Goal: Information Seeking & Learning: Learn about a topic

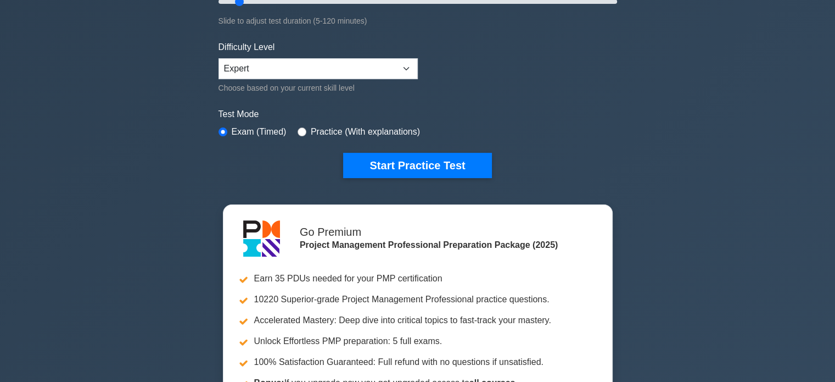
scroll to position [255, 0]
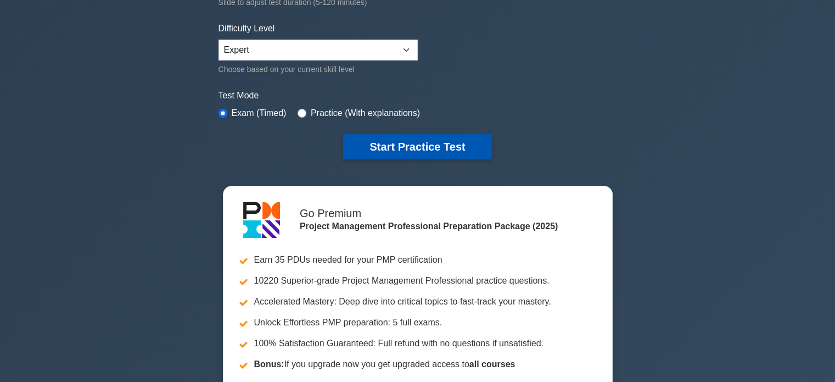
click at [363, 144] on button "Start Practice Test" at bounding box center [417, 146] width 148 height 25
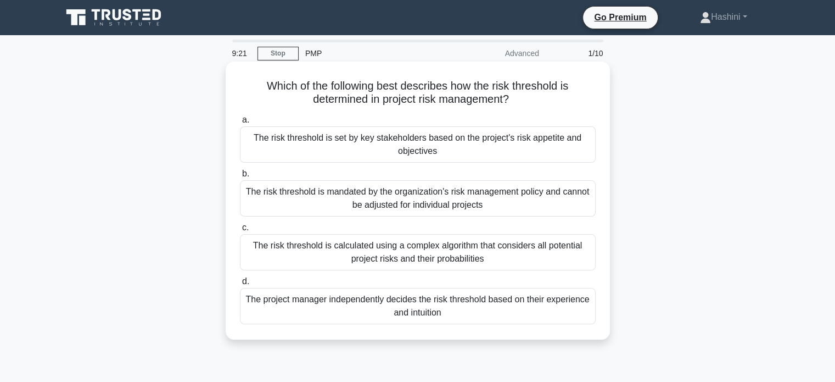
click at [297, 151] on div "The risk threshold is set by key stakeholders based on the project's risk appet…" at bounding box center [418, 144] width 356 height 36
click at [240, 124] on input "a. The risk threshold is set by key stakeholders based on the project's risk ap…" at bounding box center [240, 119] width 0 height 7
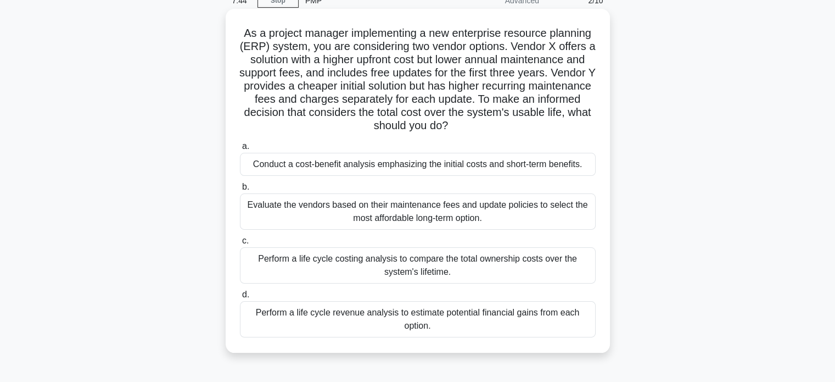
scroll to position [54, 0]
click at [338, 168] on div "Conduct a cost-benefit analysis emphasizing the initial costs and short-term be…" at bounding box center [418, 163] width 356 height 23
click at [240, 149] on input "a. Conduct a cost-benefit analysis emphasizing the initial costs and short-term…" at bounding box center [240, 145] width 0 height 7
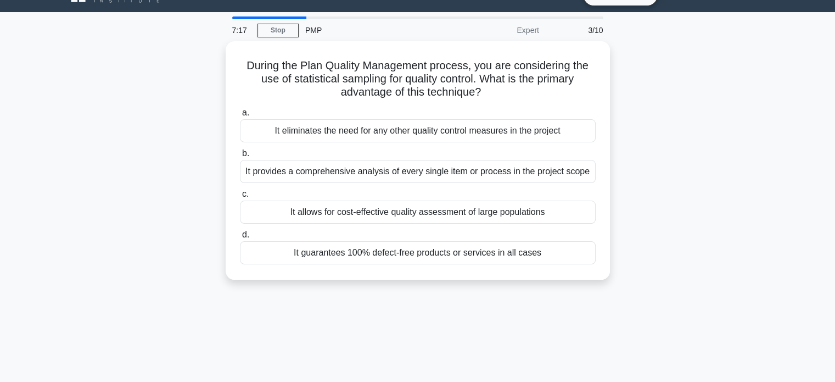
scroll to position [0, 0]
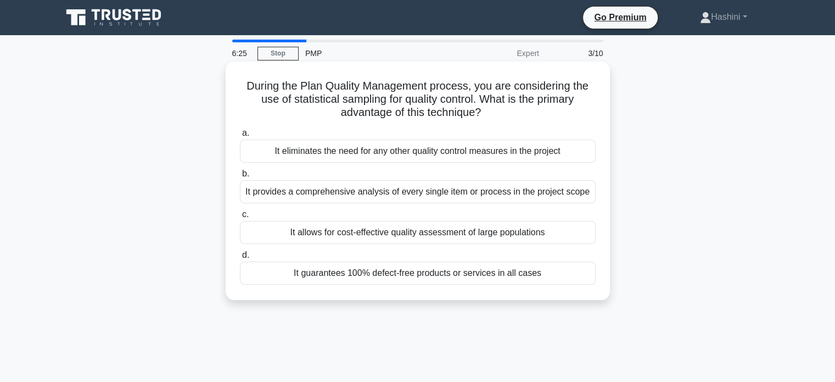
click at [259, 194] on div "It provides a comprehensive analysis of every single item or process in the pro…" at bounding box center [418, 191] width 356 height 23
click at [240, 177] on input "b. It provides a comprehensive analysis of every single item or process in the …" at bounding box center [240, 173] width 0 height 7
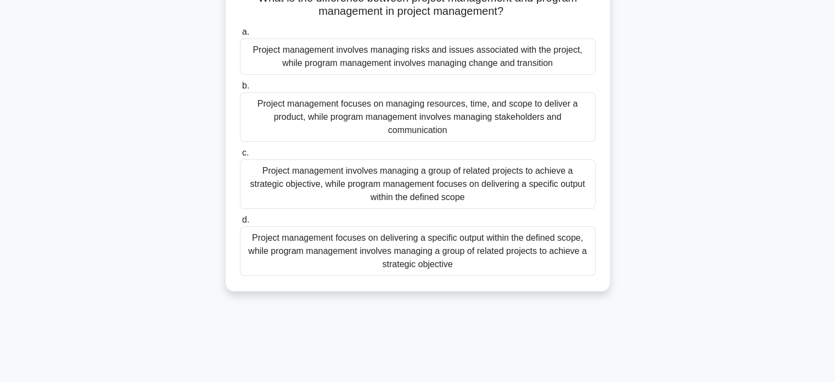
scroll to position [88, 0]
click at [278, 253] on div "Project management focuses on delivering a specific output within the defined s…" at bounding box center [418, 250] width 356 height 49
click at [240, 223] on input "d. Project management focuses on delivering a specific output within the define…" at bounding box center [240, 219] width 0 height 7
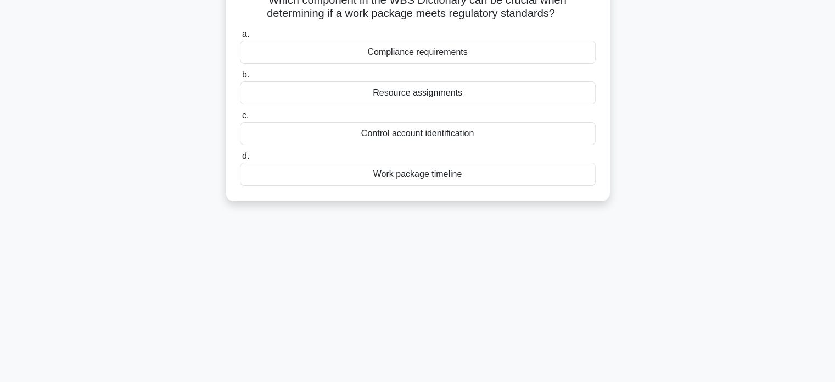
scroll to position [0, 0]
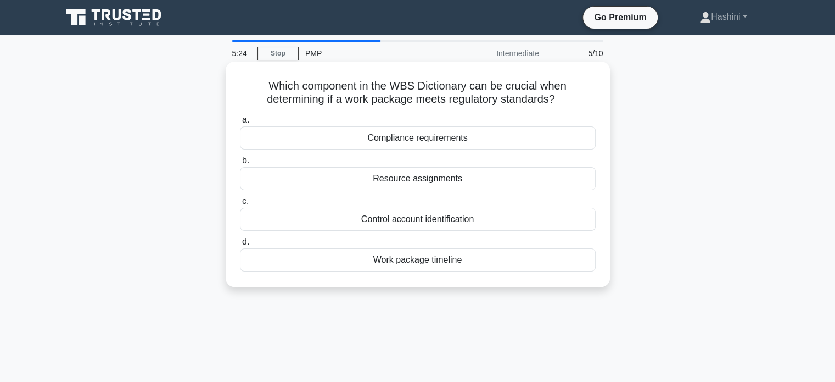
click at [389, 261] on div "Work package timeline" at bounding box center [418, 259] width 356 height 23
click at [240, 246] on input "d. Work package timeline" at bounding box center [240, 241] width 0 height 7
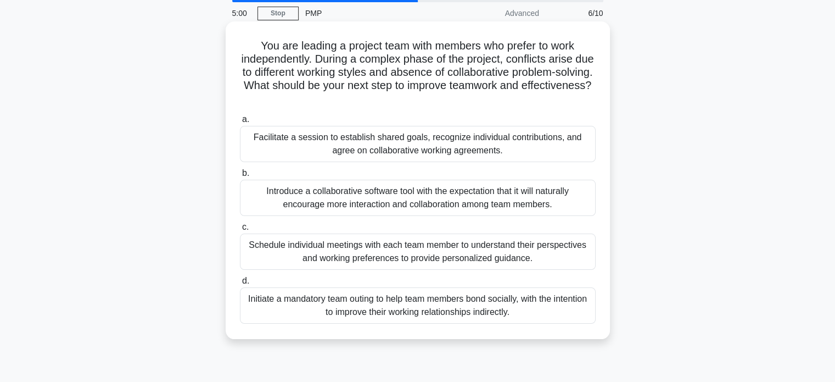
scroll to position [41, 0]
click at [420, 259] on div "Schedule individual meetings with each team member to understand their perspect…" at bounding box center [418, 250] width 356 height 36
click at [240, 230] on input "c. Schedule individual meetings with each team member to understand their persp…" at bounding box center [240, 225] width 0 height 7
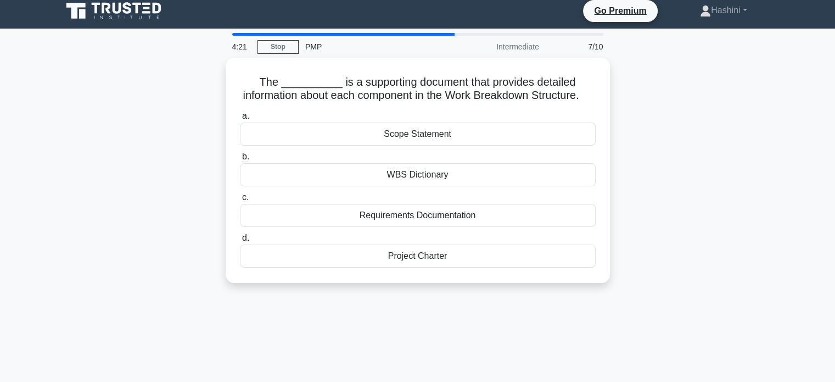
scroll to position [0, 0]
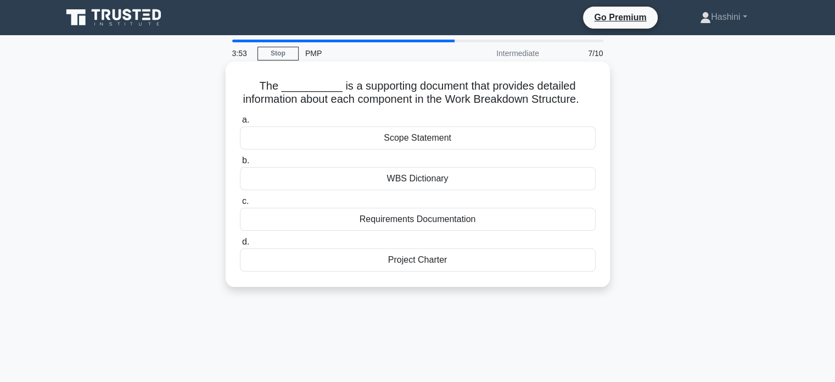
click at [411, 190] on div "WBS Dictionary" at bounding box center [418, 178] width 356 height 23
click at [240, 164] on input "b. WBS Dictionary" at bounding box center [240, 160] width 0 height 7
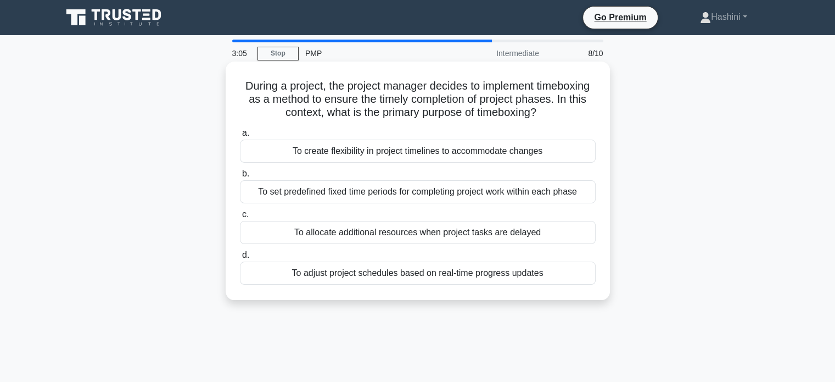
click at [372, 198] on div "To set predefined fixed time periods for completing project work within each ph…" at bounding box center [418, 191] width 356 height 23
click at [240, 177] on input "b. To set predefined fixed time periods for completing project work within each…" at bounding box center [240, 173] width 0 height 7
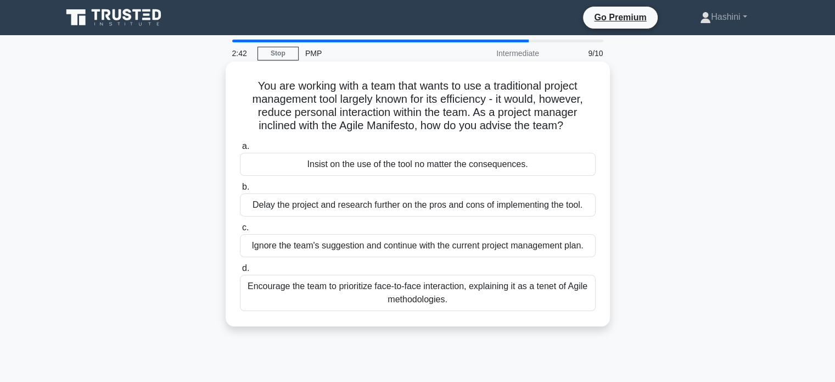
click at [447, 300] on div "Encourage the team to prioritize face-to-face interaction, explaining it as a t…" at bounding box center [418, 293] width 356 height 36
click at [240, 272] on input "d. Encourage the team to prioritize face-to-face interaction, explaining it as …" at bounding box center [240, 268] width 0 height 7
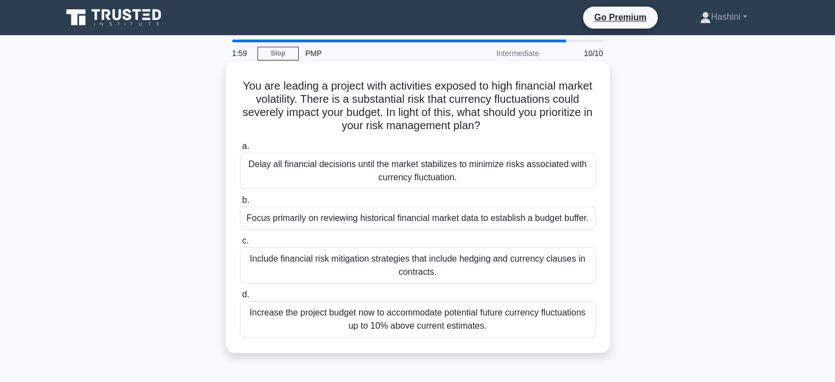
click at [343, 272] on div "Include financial risk mitigation strategies that include hedging and currency …" at bounding box center [418, 265] width 356 height 36
click at [240, 244] on input "c. Include financial risk mitigation strategies that include hedging and curren…" at bounding box center [240, 240] width 0 height 7
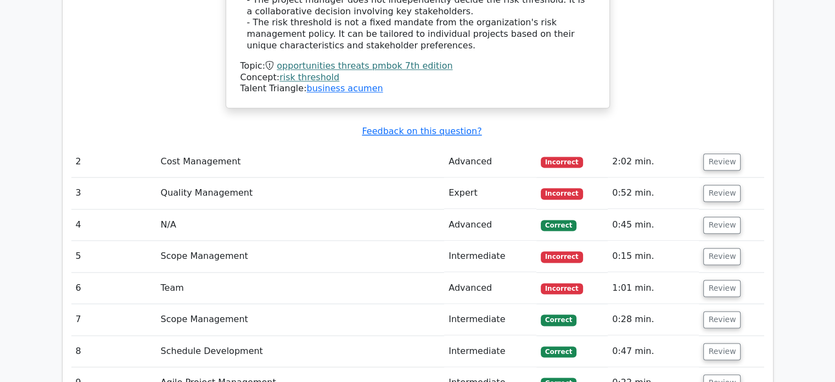
scroll to position [1453, 0]
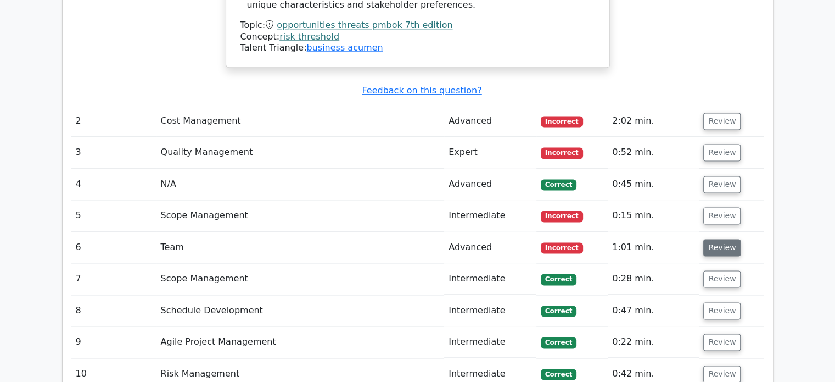
click at [723, 239] on button "Review" at bounding box center [722, 247] width 37 height 17
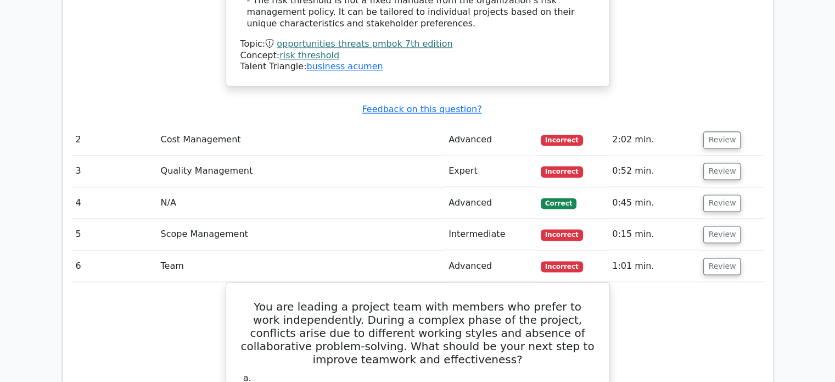
scroll to position [1430, 0]
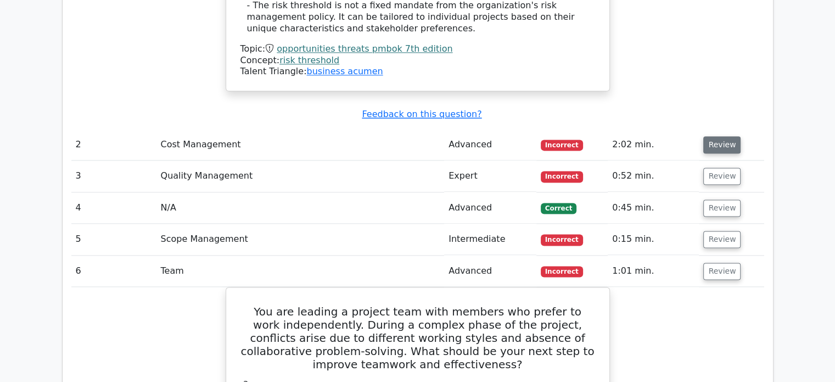
click at [721, 136] on button "Review" at bounding box center [722, 144] width 37 height 17
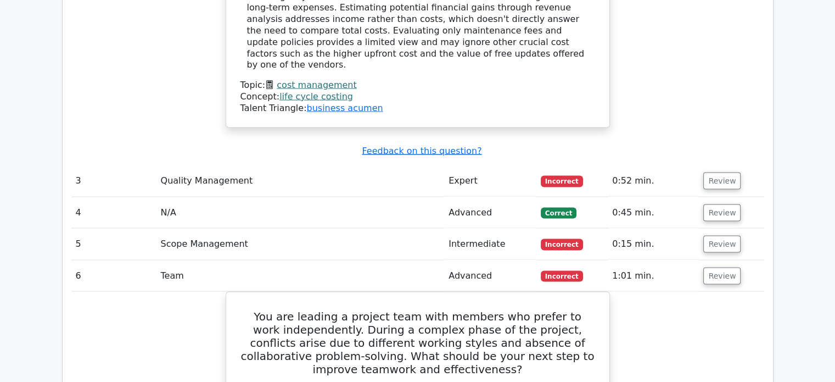
scroll to position [2099, 0]
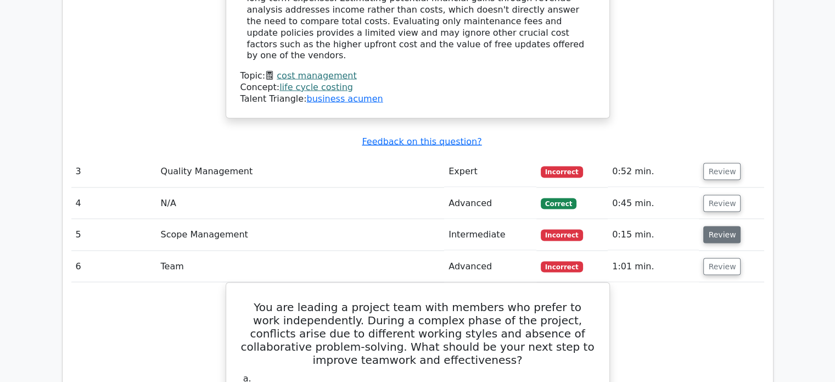
click at [718, 226] on button "Review" at bounding box center [722, 234] width 37 height 17
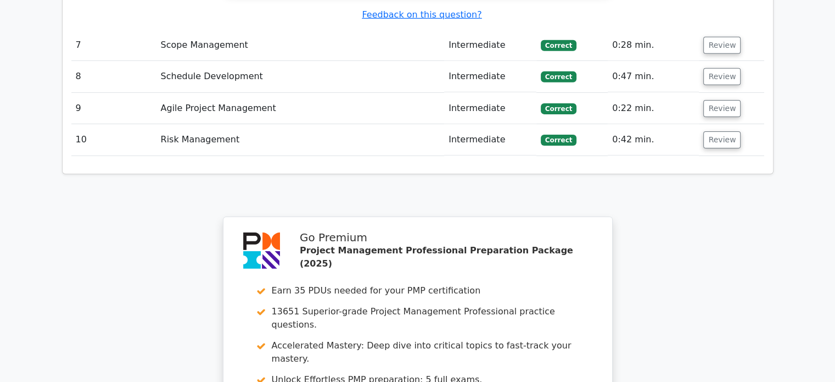
scroll to position [3693, 0]
